Goal: Task Accomplishment & Management: Manage account settings

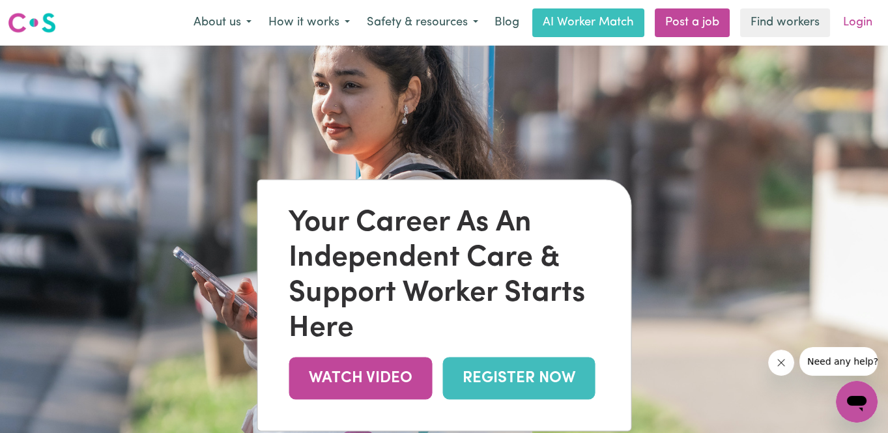
click at [865, 18] on link "Login" at bounding box center [857, 22] width 45 height 29
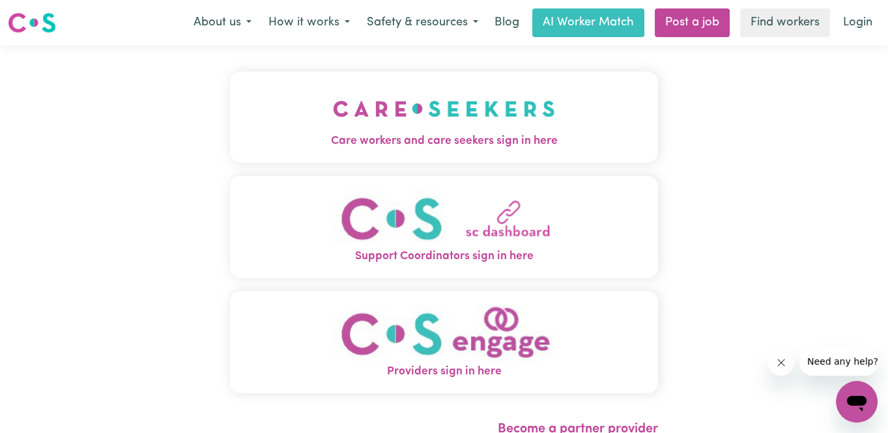
click at [470, 123] on img "Care workers and care seekers sign in here" at bounding box center [444, 109] width 222 height 48
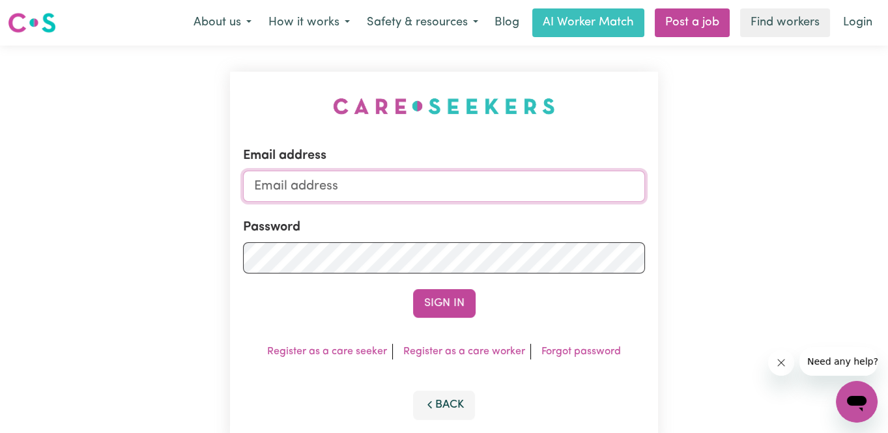
type input "[EMAIL_ADDRESS][DOMAIN_NAME]"
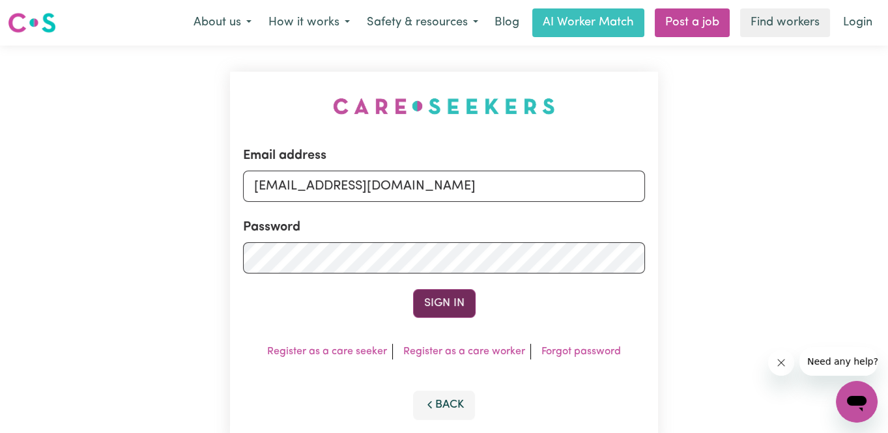
click at [458, 307] on button "Sign In" at bounding box center [444, 303] width 63 height 29
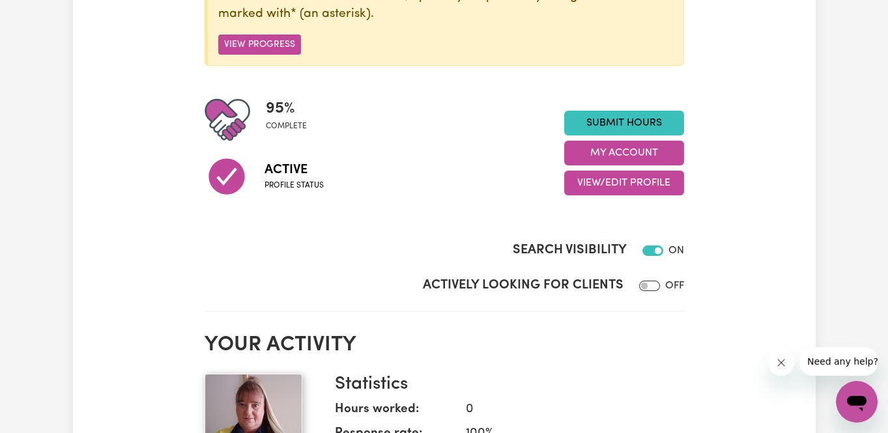
scroll to position [177, 0]
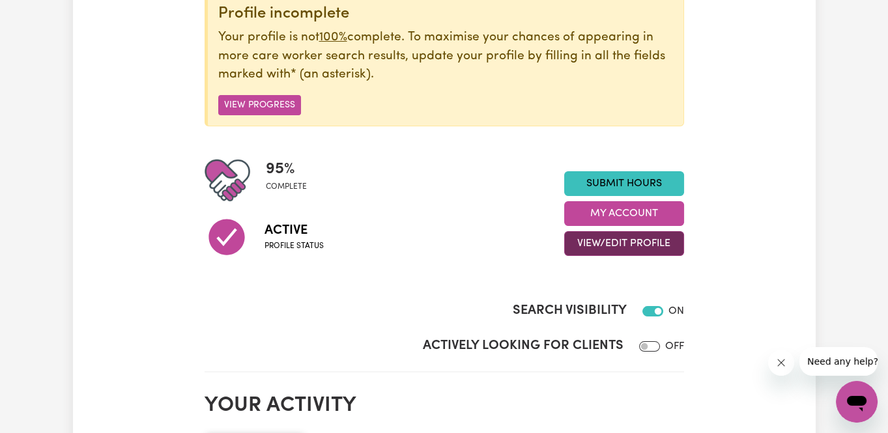
click at [637, 242] on button "View/Edit Profile" at bounding box center [624, 243] width 120 height 25
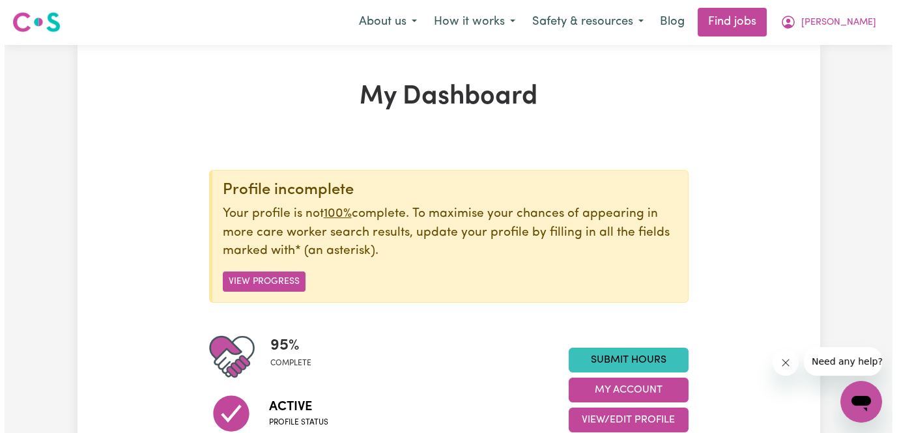
scroll to position [0, 0]
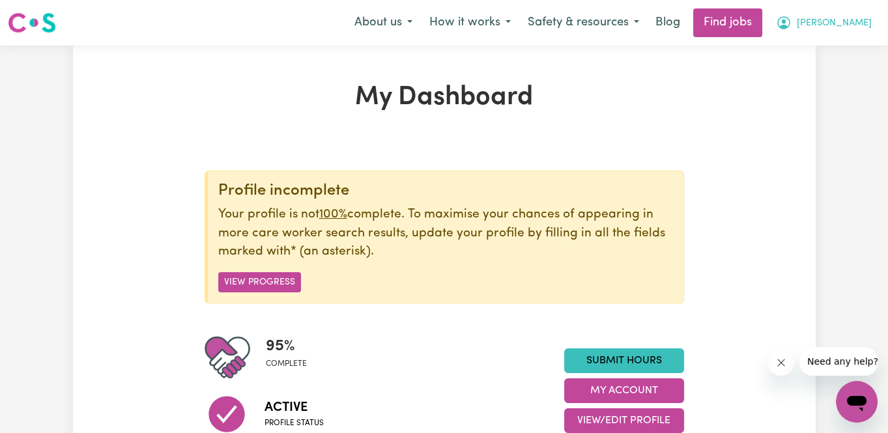
click at [861, 23] on span "[PERSON_NAME]" at bounding box center [833, 23] width 75 height 14
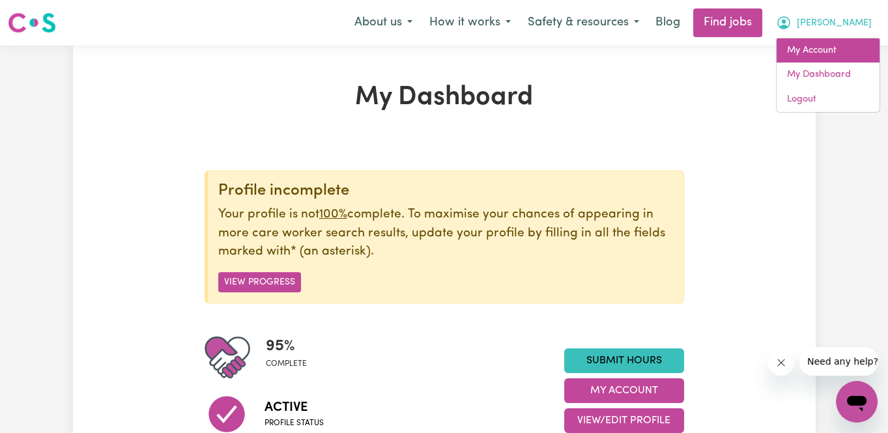
click at [823, 48] on link "My Account" at bounding box center [827, 50] width 103 height 25
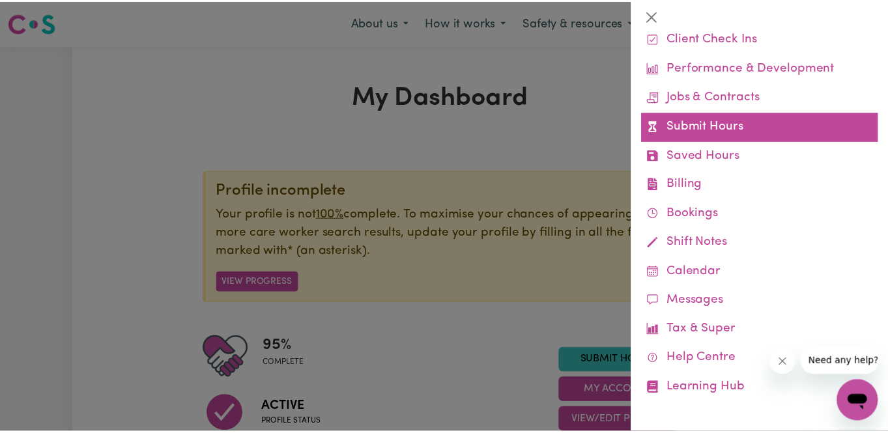
scroll to position [75, 0]
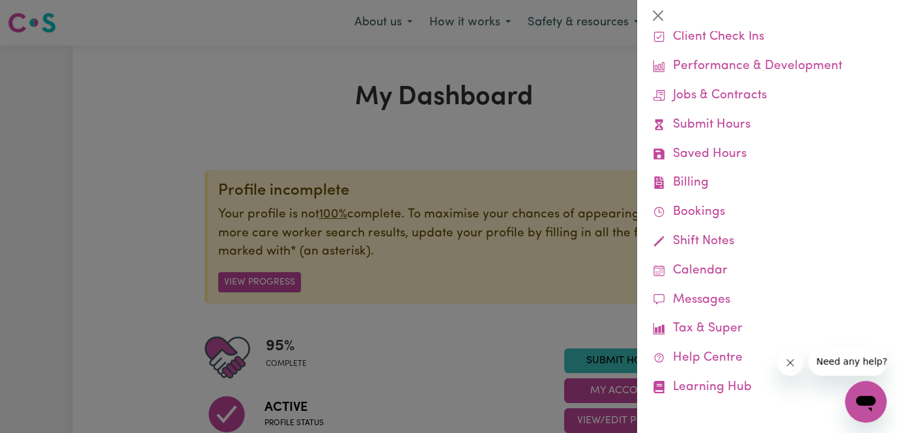
click at [557, 137] on div at bounding box center [448, 216] width 897 height 433
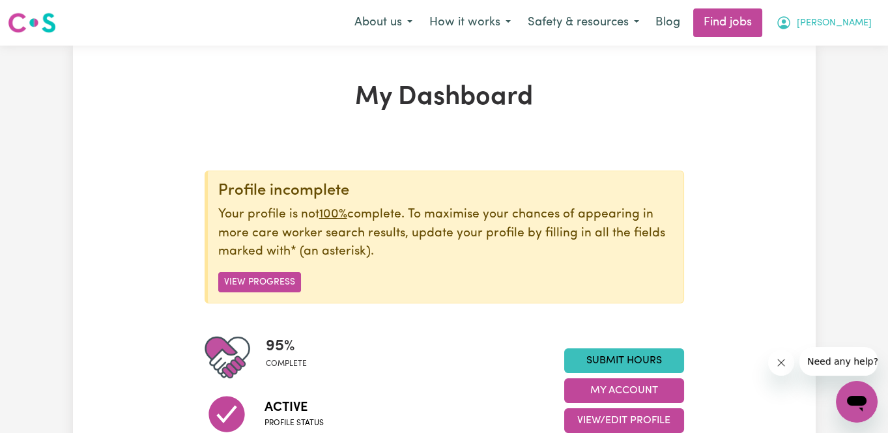
click at [854, 25] on span "[PERSON_NAME]" at bounding box center [833, 23] width 75 height 14
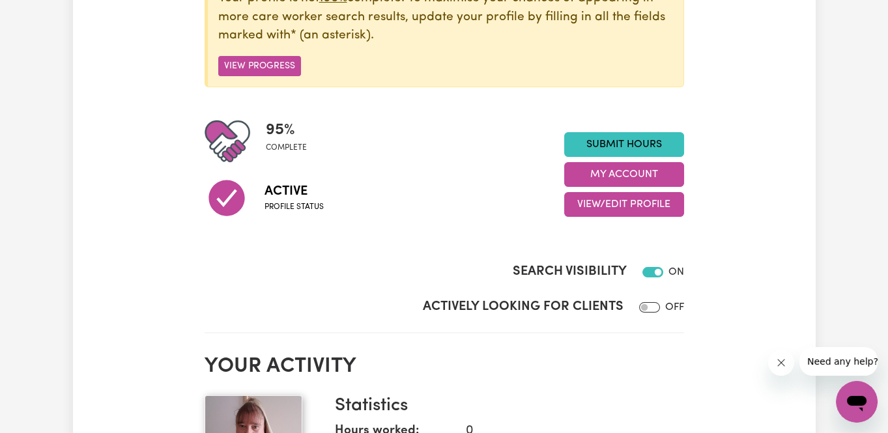
scroll to position [236, 0]
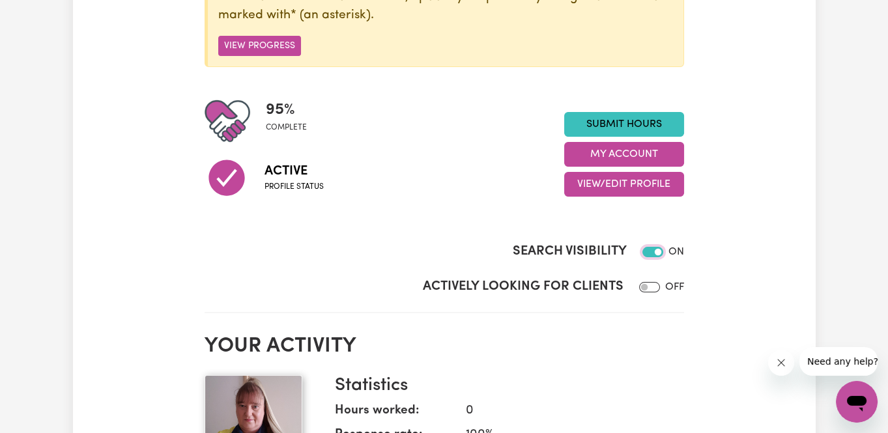
click at [658, 249] on input "Search Visibility" at bounding box center [652, 252] width 21 height 10
checkbox input "false"
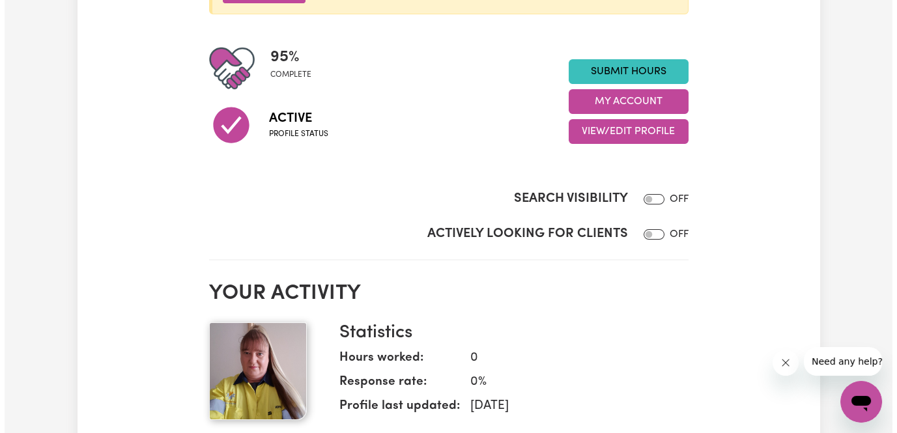
scroll to position [296, 0]
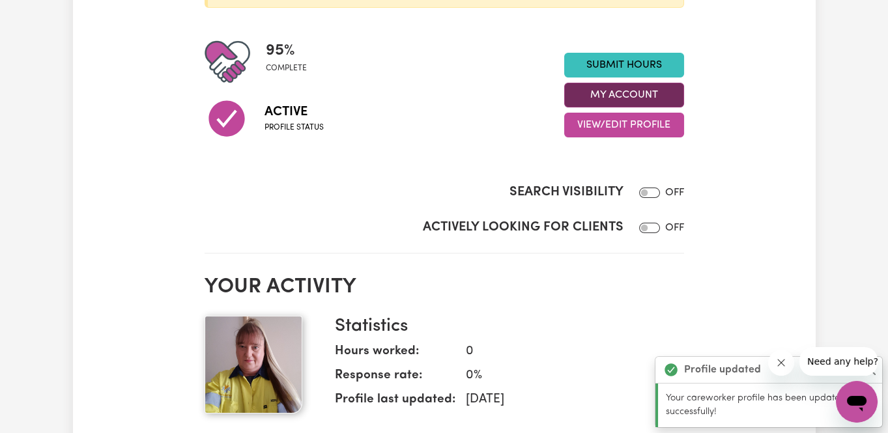
click at [641, 92] on button "My Account" at bounding box center [624, 95] width 120 height 25
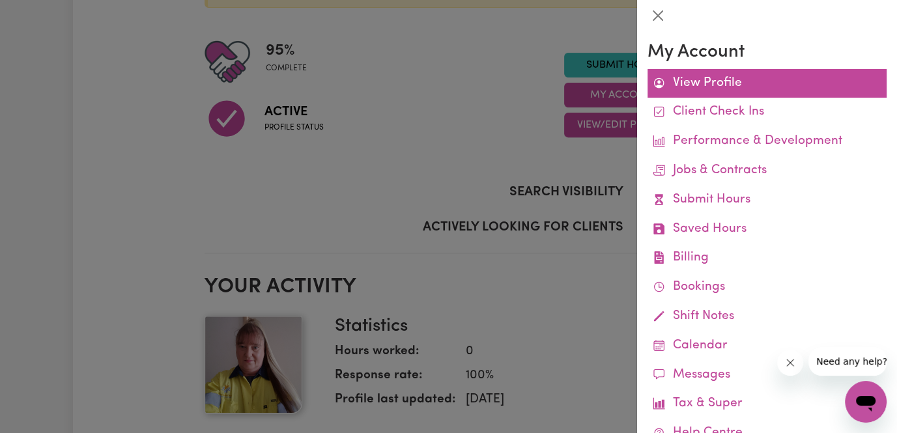
click at [731, 85] on link "View Profile" at bounding box center [766, 83] width 239 height 29
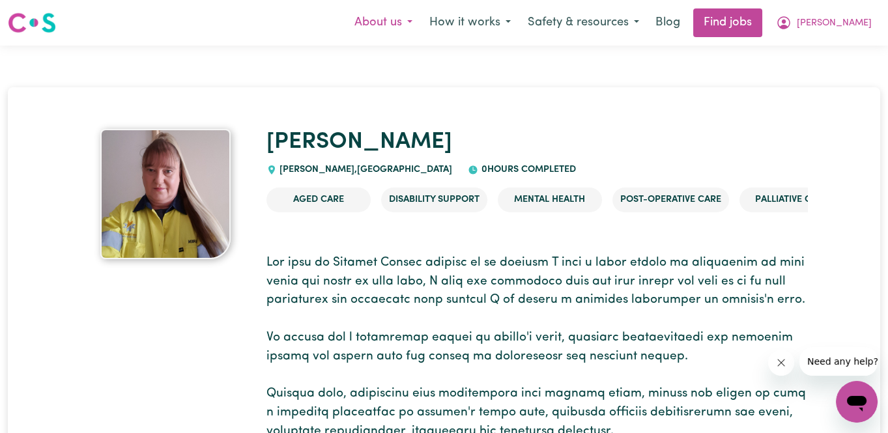
click at [421, 23] on button "About us" at bounding box center [383, 22] width 75 height 27
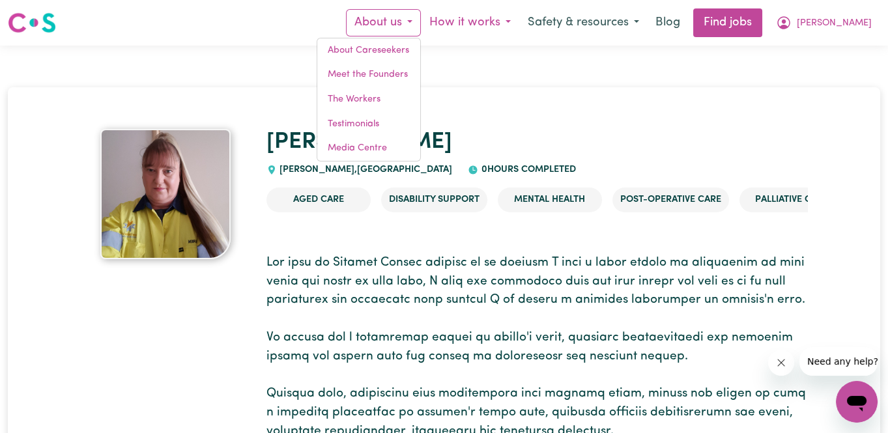
click at [519, 20] on button "How it works" at bounding box center [470, 22] width 98 height 27
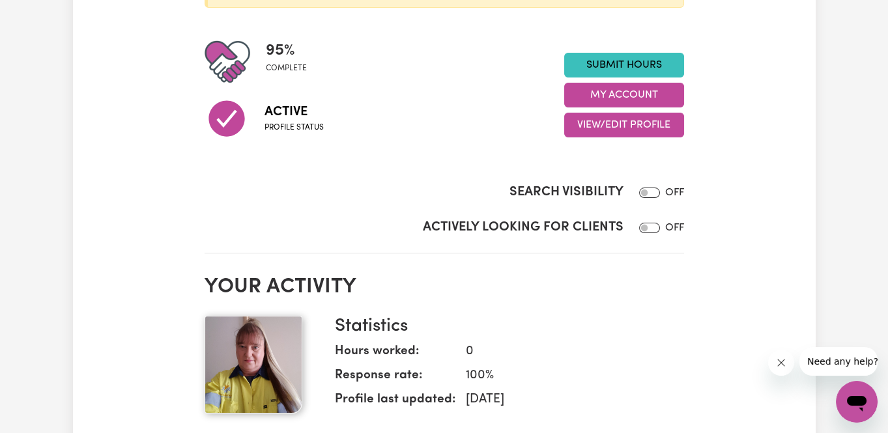
scroll to position [236, 0]
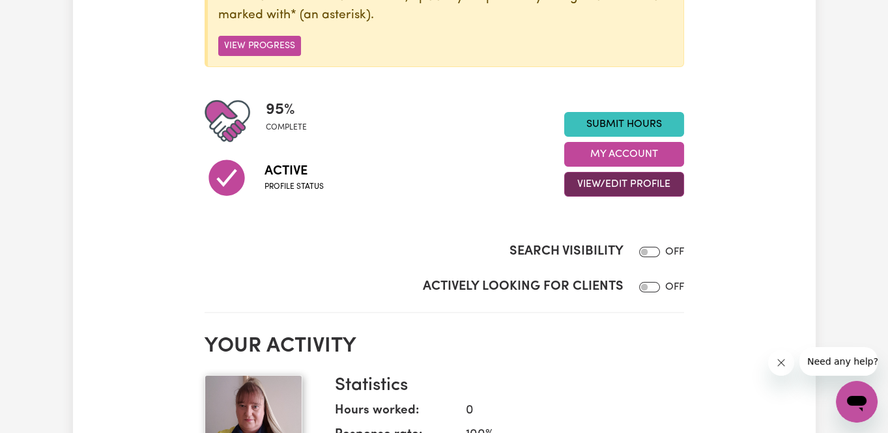
click at [642, 184] on button "View/Edit Profile" at bounding box center [624, 184] width 120 height 25
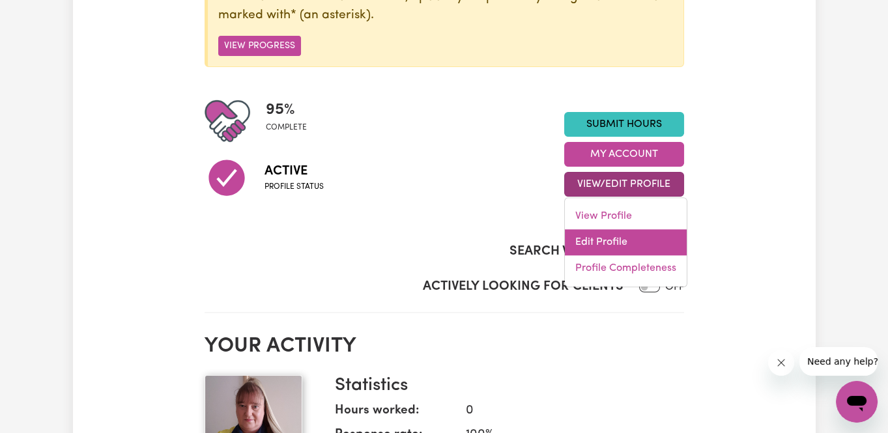
click at [611, 244] on link "Edit Profile" at bounding box center [626, 242] width 122 height 26
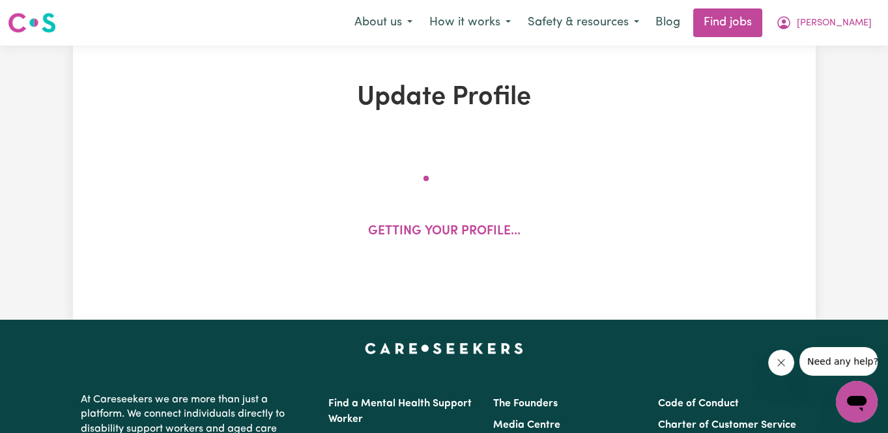
select select "[DEMOGRAPHIC_DATA]"
select select "[DEMOGRAPHIC_DATA] Citizen"
select select "Studying a healthcare related degree or qualification"
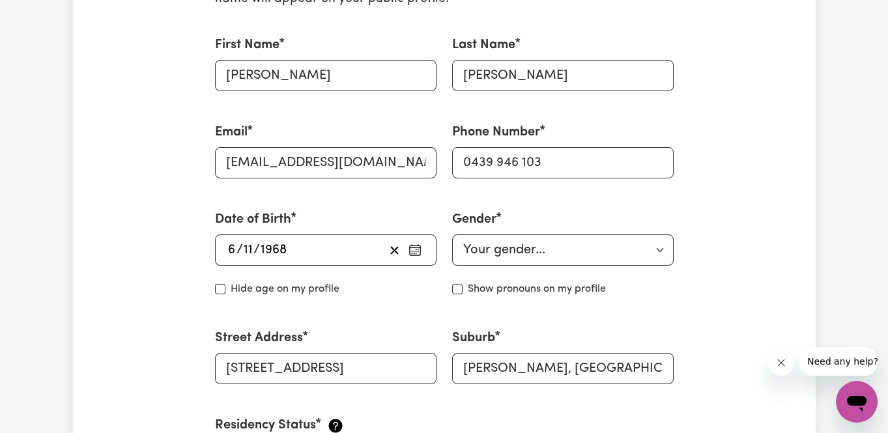
scroll to position [236, 0]
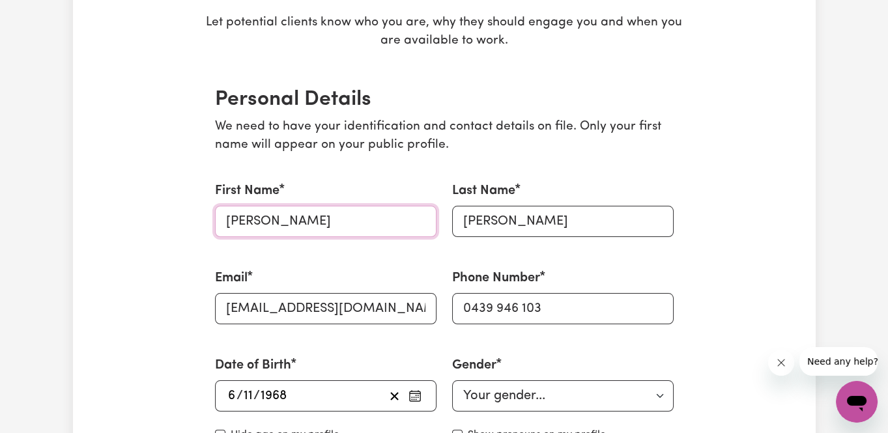
drag, startPoint x: 147, startPoint y: 221, endPoint x: 43, endPoint y: 224, distance: 104.2
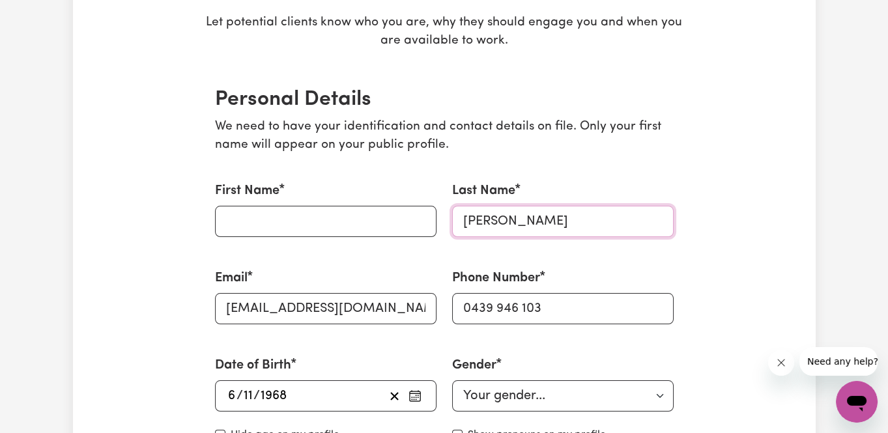
drag, startPoint x: 554, startPoint y: 223, endPoint x: 299, endPoint y: 229, distance: 255.3
click at [302, 227] on div "First Name Last Name [PERSON_NAME] Email [EMAIL_ADDRESS][DOMAIN_NAME] Phone Num…" at bounding box center [444, 399] width 474 height 468
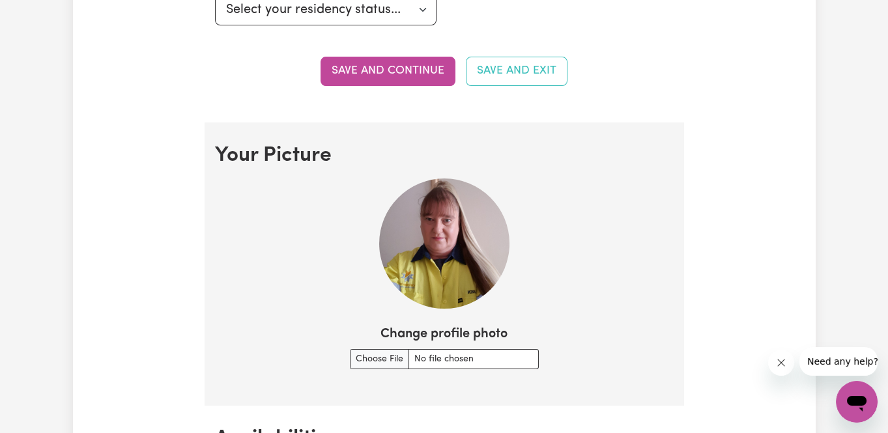
scroll to position [769, 0]
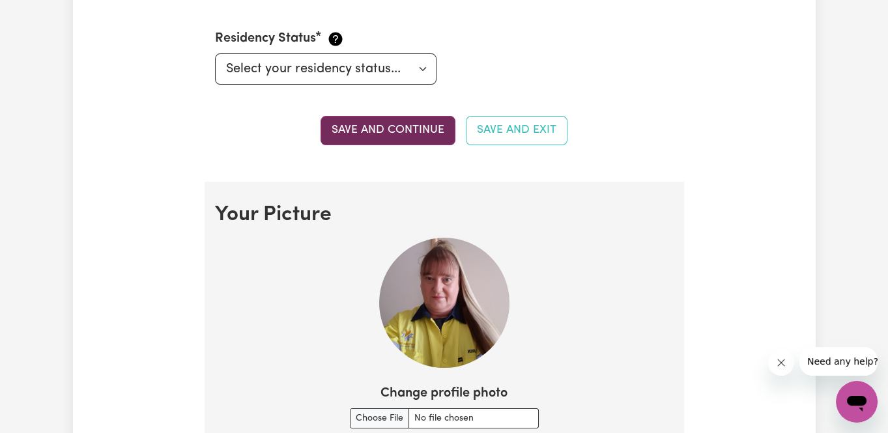
click at [387, 130] on button "Save and continue" at bounding box center [387, 130] width 135 height 29
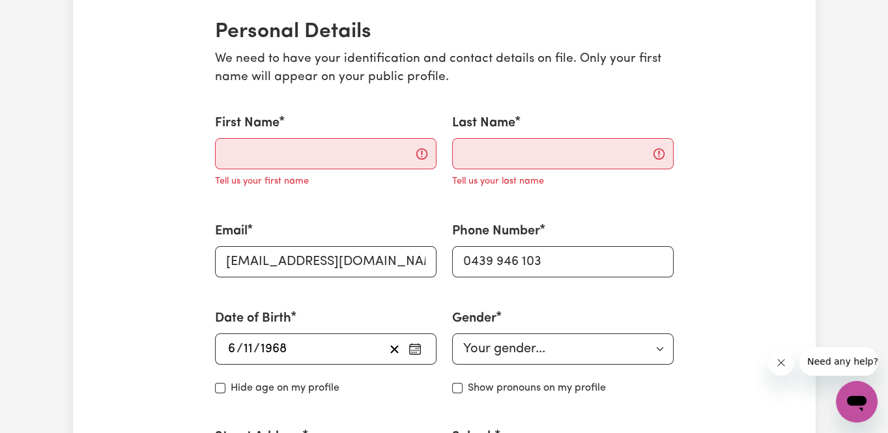
scroll to position [257, 0]
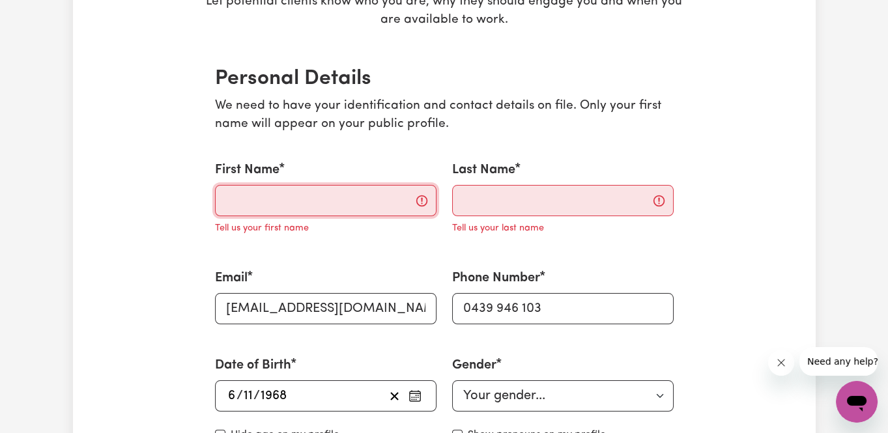
click at [293, 197] on input "First Name" at bounding box center [325, 200] width 221 height 31
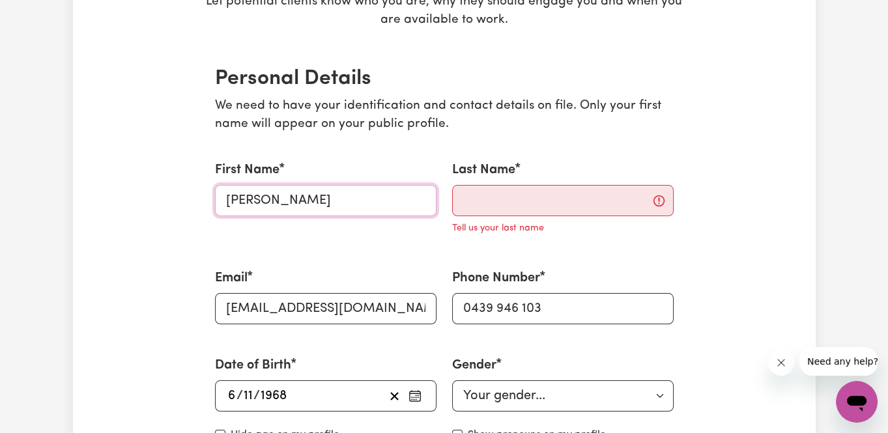
type input "[PERSON_NAME]"
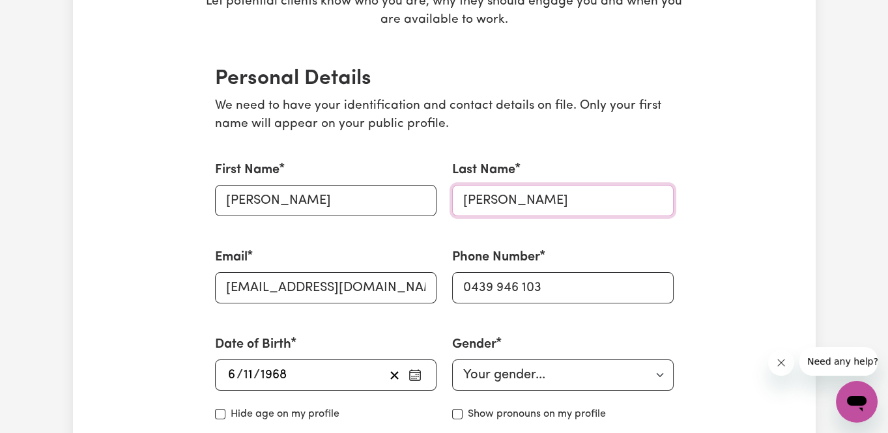
type input "[PERSON_NAME]"
